Goal: Check status: Check status

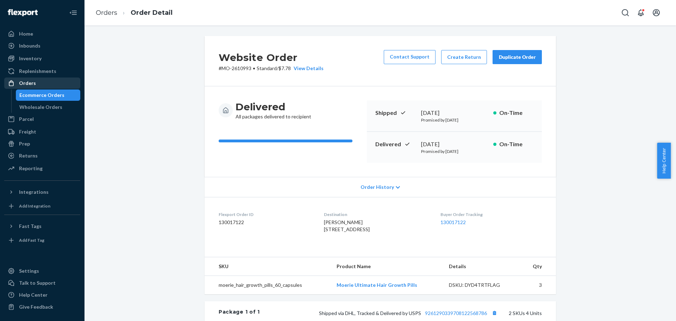
click at [49, 83] on div "Orders" at bounding box center [42, 83] width 75 height 10
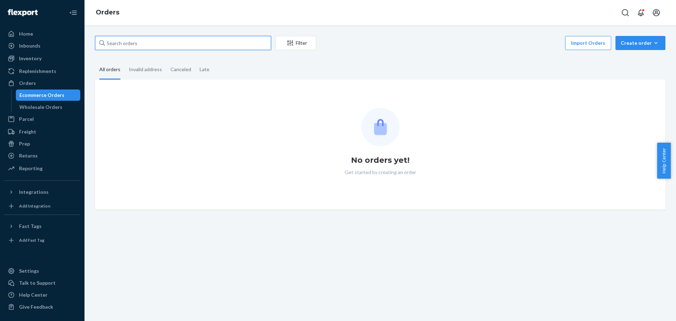
click at [130, 43] on input "text" at bounding box center [183, 43] width 176 height 14
paste input "3016225"
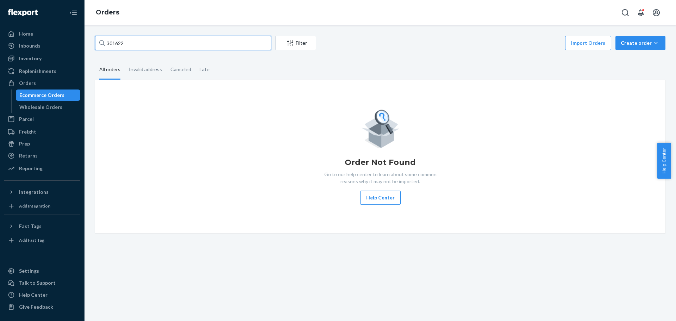
type input "3016225"
click at [40, 84] on div "Orders" at bounding box center [42, 83] width 75 height 10
click at [117, 42] on input "3016225" at bounding box center [183, 43] width 176 height 14
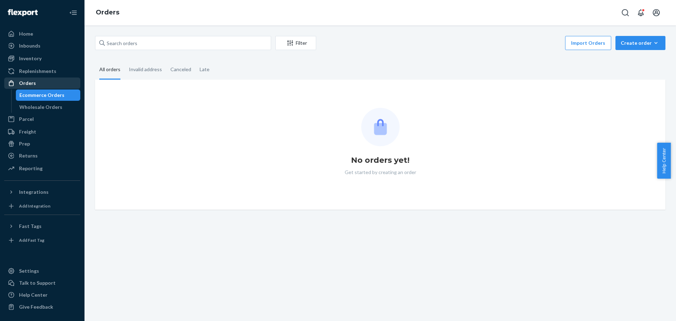
click at [35, 85] on div "Orders" at bounding box center [27, 83] width 17 height 7
click at [126, 44] on input "text" at bounding box center [183, 43] width 176 height 14
paste input "3016225"
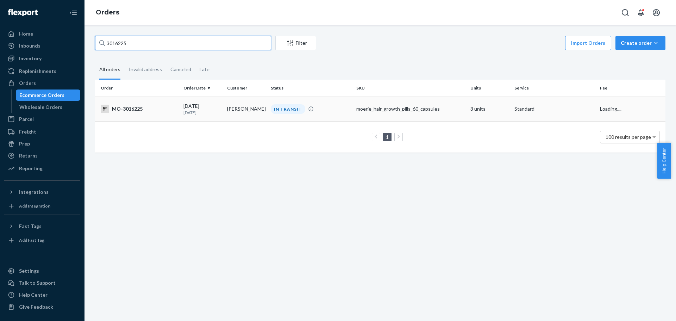
type input "3016225"
click at [132, 111] on div "MO-3016225" at bounding box center [139, 109] width 77 height 8
